Goal: Task Accomplishment & Management: Manage account settings

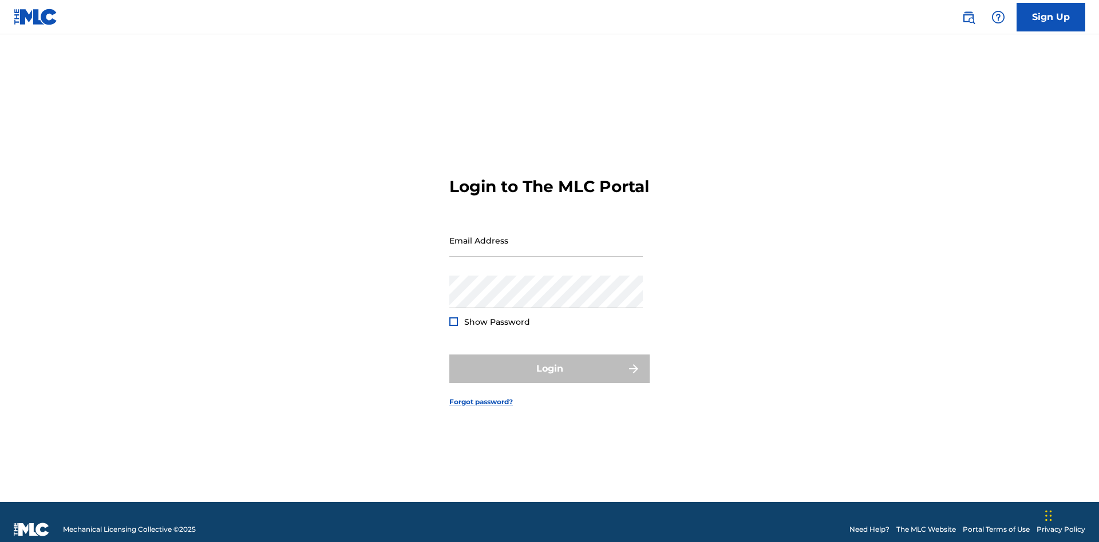
scroll to position [15, 0]
click at [546, 235] on input "Email Address" at bounding box center [545, 240] width 193 height 33
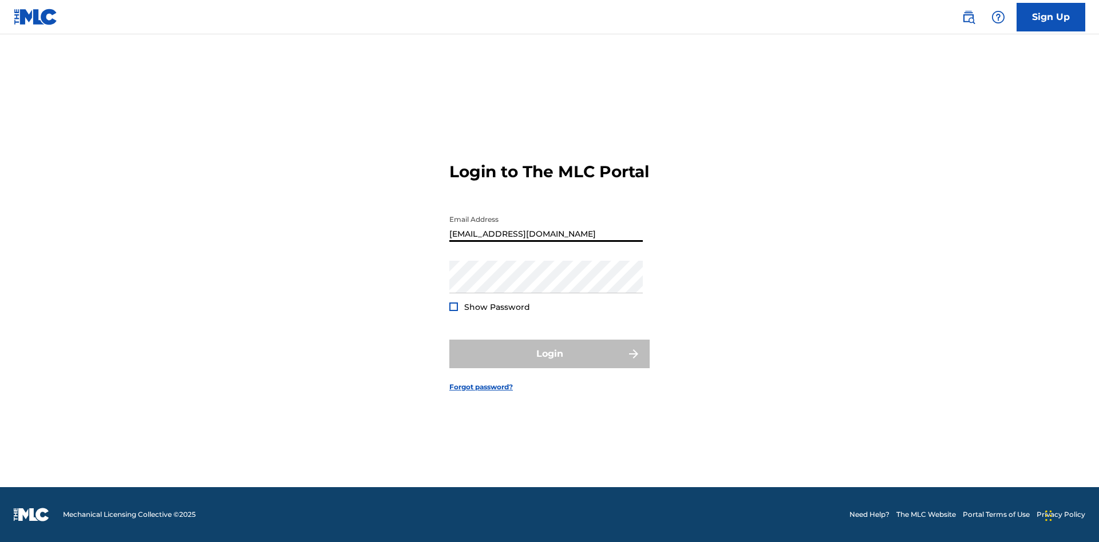
type input "Duke.McTesterson@gmail.com"
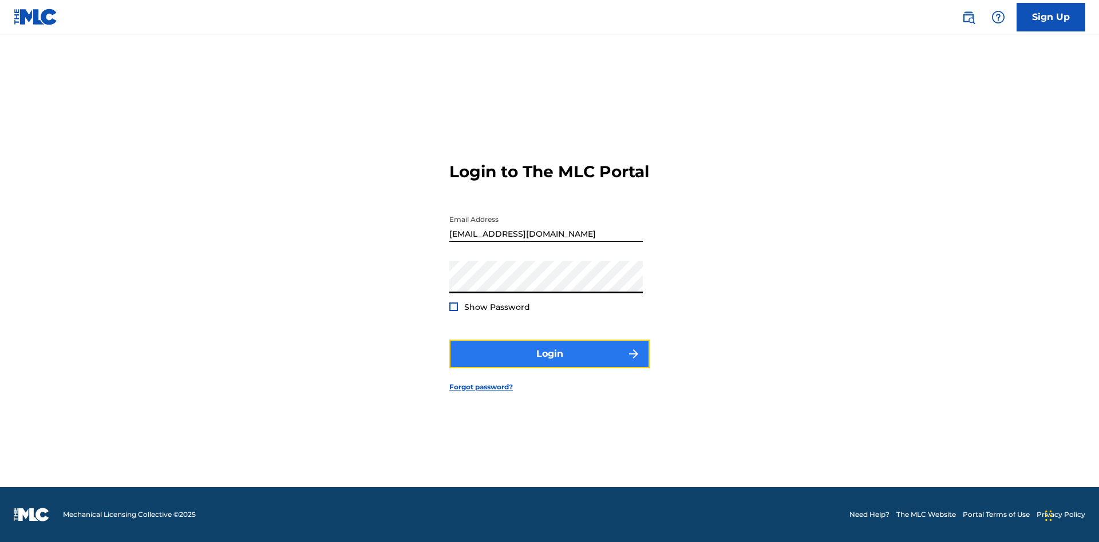
click at [549, 364] on button "Login" at bounding box center [549, 354] width 200 height 29
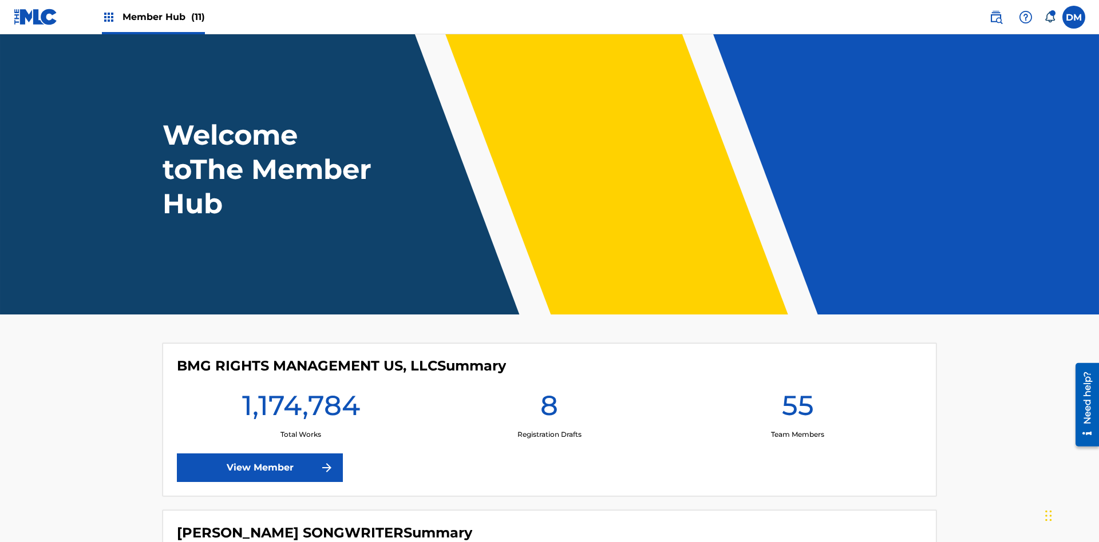
click at [163, 17] on span "Member Hub (11)" at bounding box center [163, 16] width 82 height 13
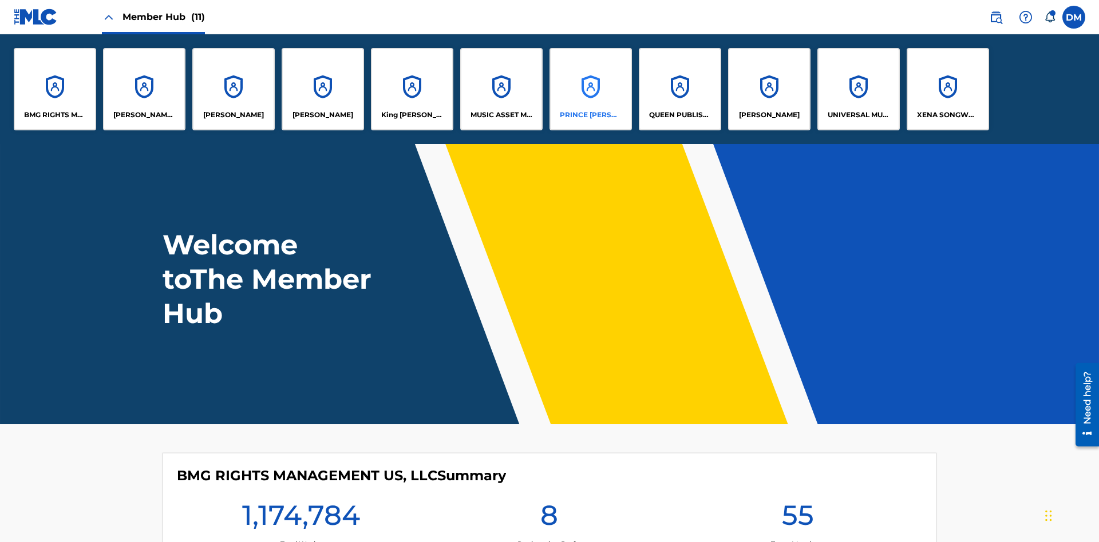
click at [590, 115] on p "PRINCE [PERSON_NAME]" at bounding box center [591, 115] width 62 height 10
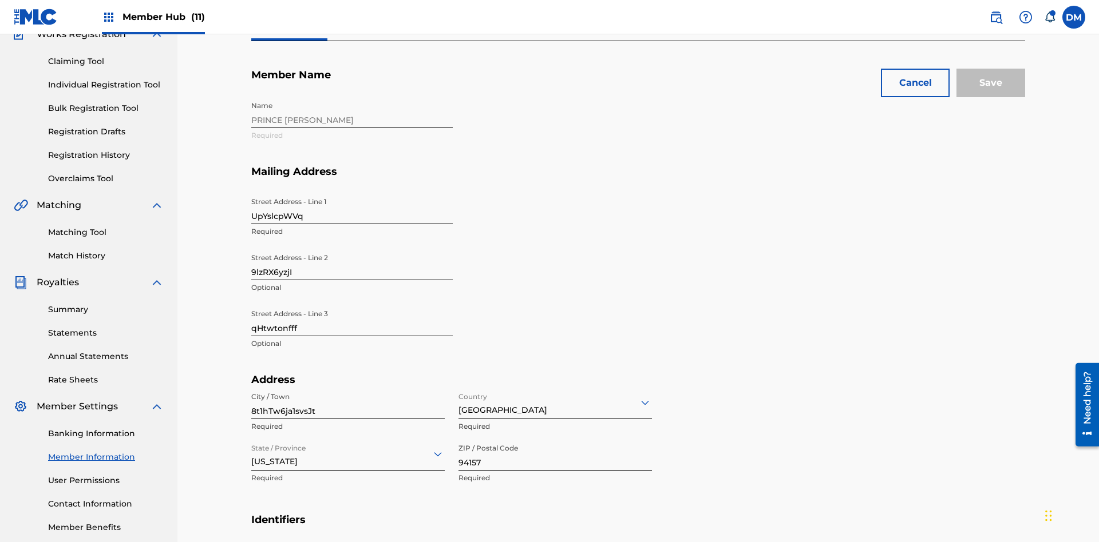
click at [352, 192] on input "UpYslcpWVq" at bounding box center [351, 208] width 201 height 33
type input "0mZvXmznqq"
click at [352, 248] on input "9lzRX6yzjI" at bounding box center [351, 264] width 201 height 33
type input "4DC1eeIYkc"
click at [352, 304] on input "qHtwtonfff" at bounding box center [351, 320] width 201 height 33
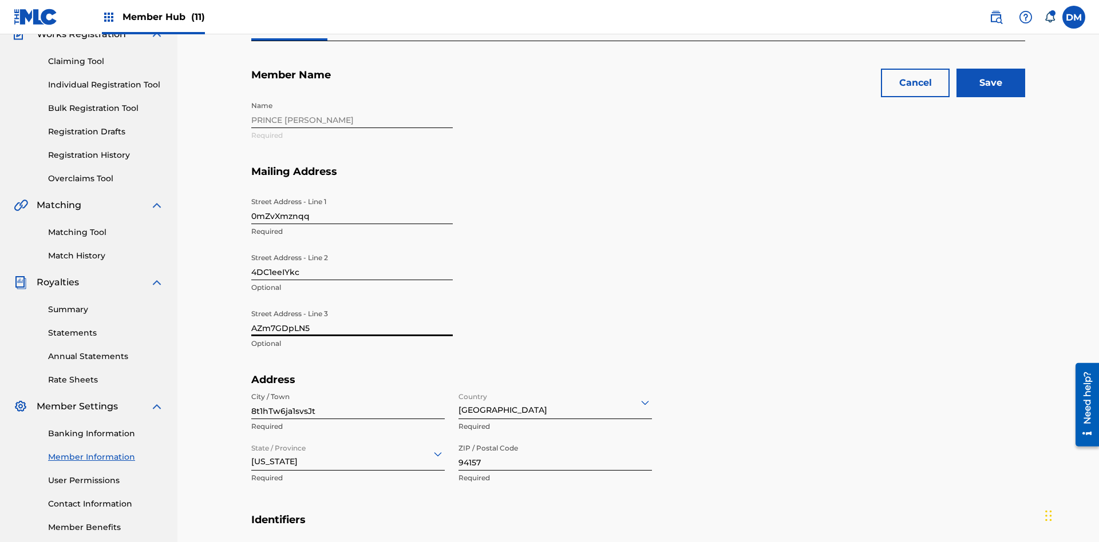
type input "AZm7GDpLN5"
click at [348, 387] on input "8t1hTw6ja1svsJt" at bounding box center [347, 403] width 193 height 33
type input "bbYu1dWiOrLqN22"
click at [459, 397] on input "Country" at bounding box center [459, 403] width 2 height 12
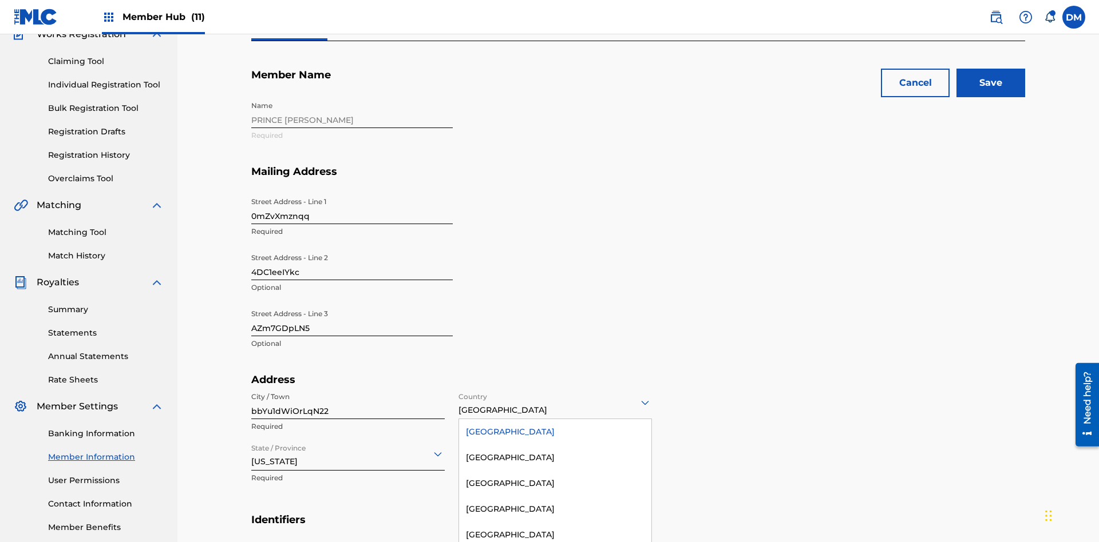
click at [555, 419] on div "[GEOGRAPHIC_DATA]" at bounding box center [555, 432] width 192 height 26
click at [252, 448] on input "State / Province" at bounding box center [252, 454] width 2 height 12
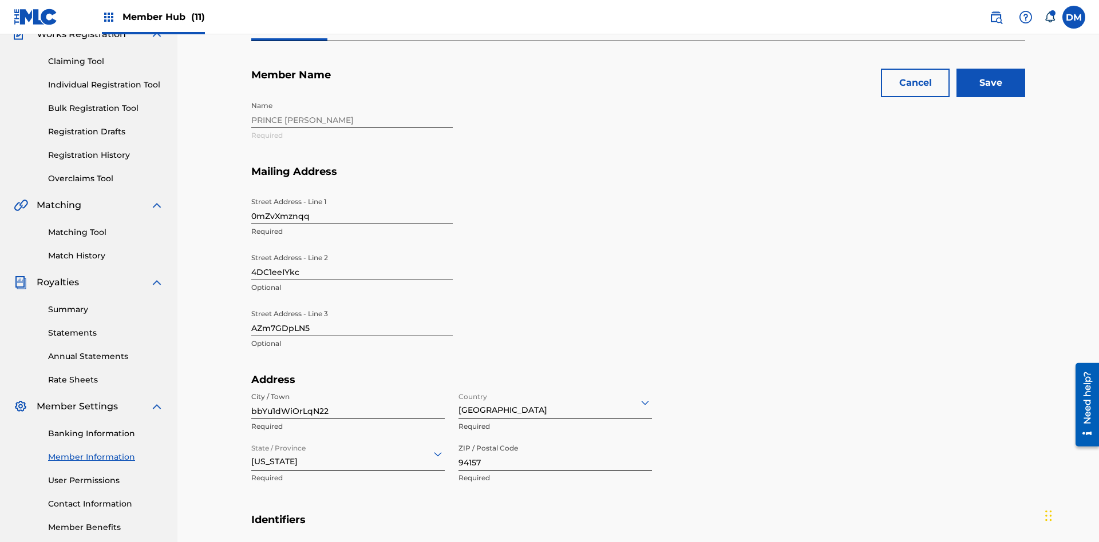
click at [555, 438] on input "94157" at bounding box center [554, 454] width 193 height 33
type input "42457"
type input "[CREDIT_CARD_NUMBER]"
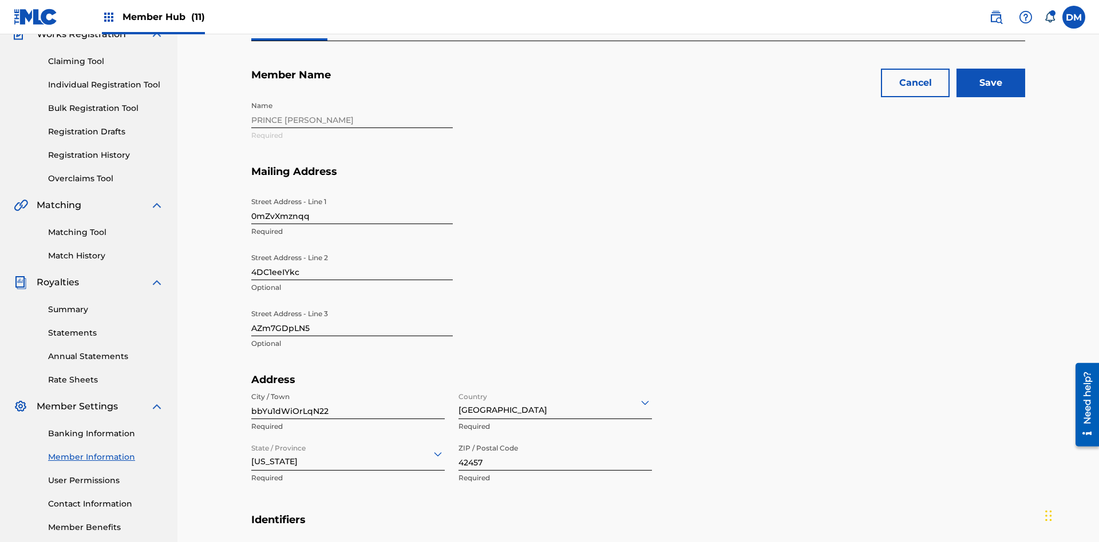
type input "630"
type input "2396982"
